Goal: Task Accomplishment & Management: Use online tool/utility

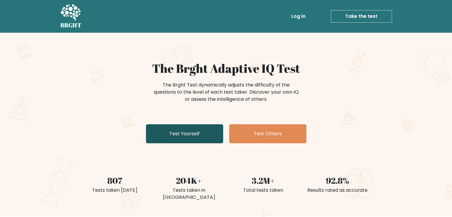
click at [171, 134] on link "Test Yourself" at bounding box center [184, 133] width 77 height 19
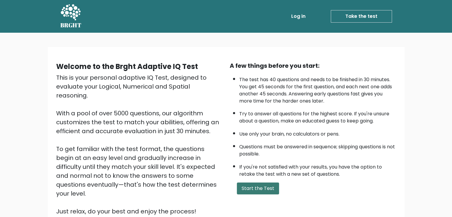
click at [248, 186] on button "Start the Test" at bounding box center [258, 188] width 42 height 12
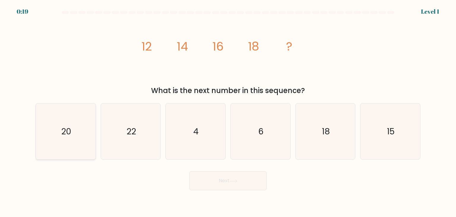
click at [74, 133] on icon "20" at bounding box center [66, 131] width 56 height 56
click at [228, 111] on input "a. 20" at bounding box center [228, 109] width 0 height 3
radio input "true"
click at [227, 180] on button "Next" at bounding box center [227, 180] width 77 height 19
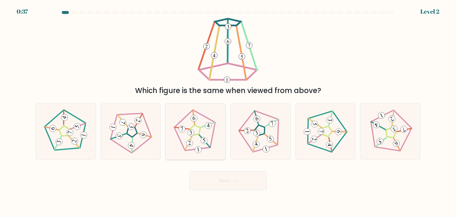
click at [184, 127] on 301 at bounding box center [181, 128] width 7 height 7
click at [228, 111] on input "c." at bounding box center [228, 109] width 0 height 3
radio input "true"
click at [219, 182] on button "Next" at bounding box center [227, 180] width 77 height 19
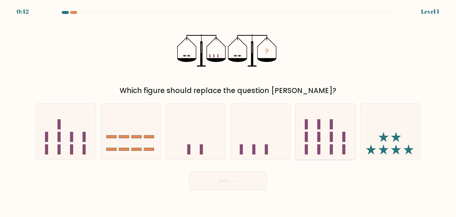
click at [317, 137] on rect at bounding box center [318, 137] width 3 height 10
click at [228, 111] on input "e." at bounding box center [228, 109] width 0 height 3
radio input "true"
click at [246, 180] on button "Next" at bounding box center [227, 180] width 77 height 19
